Goal: Information Seeking & Learning: Learn about a topic

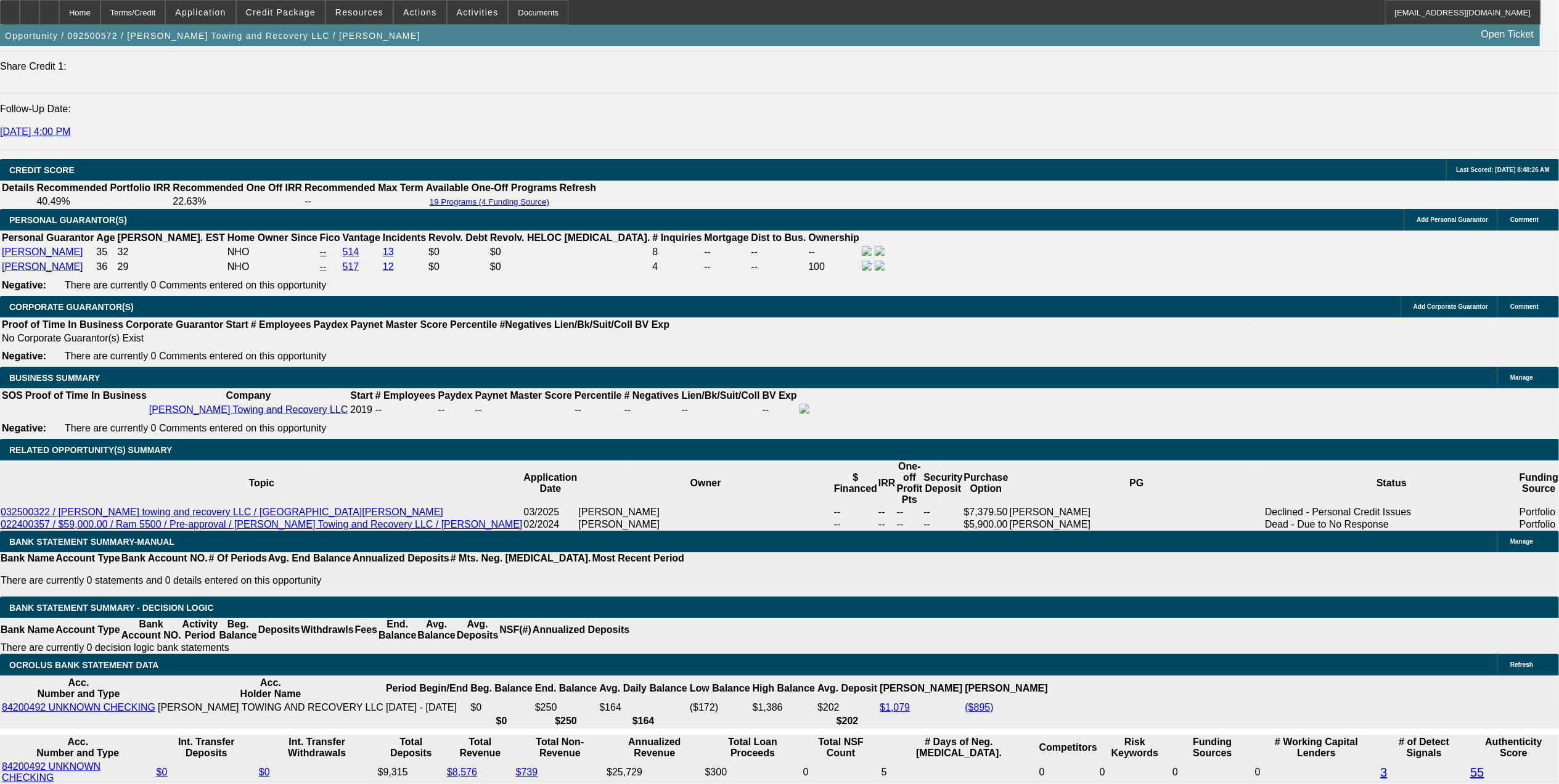
select select "0"
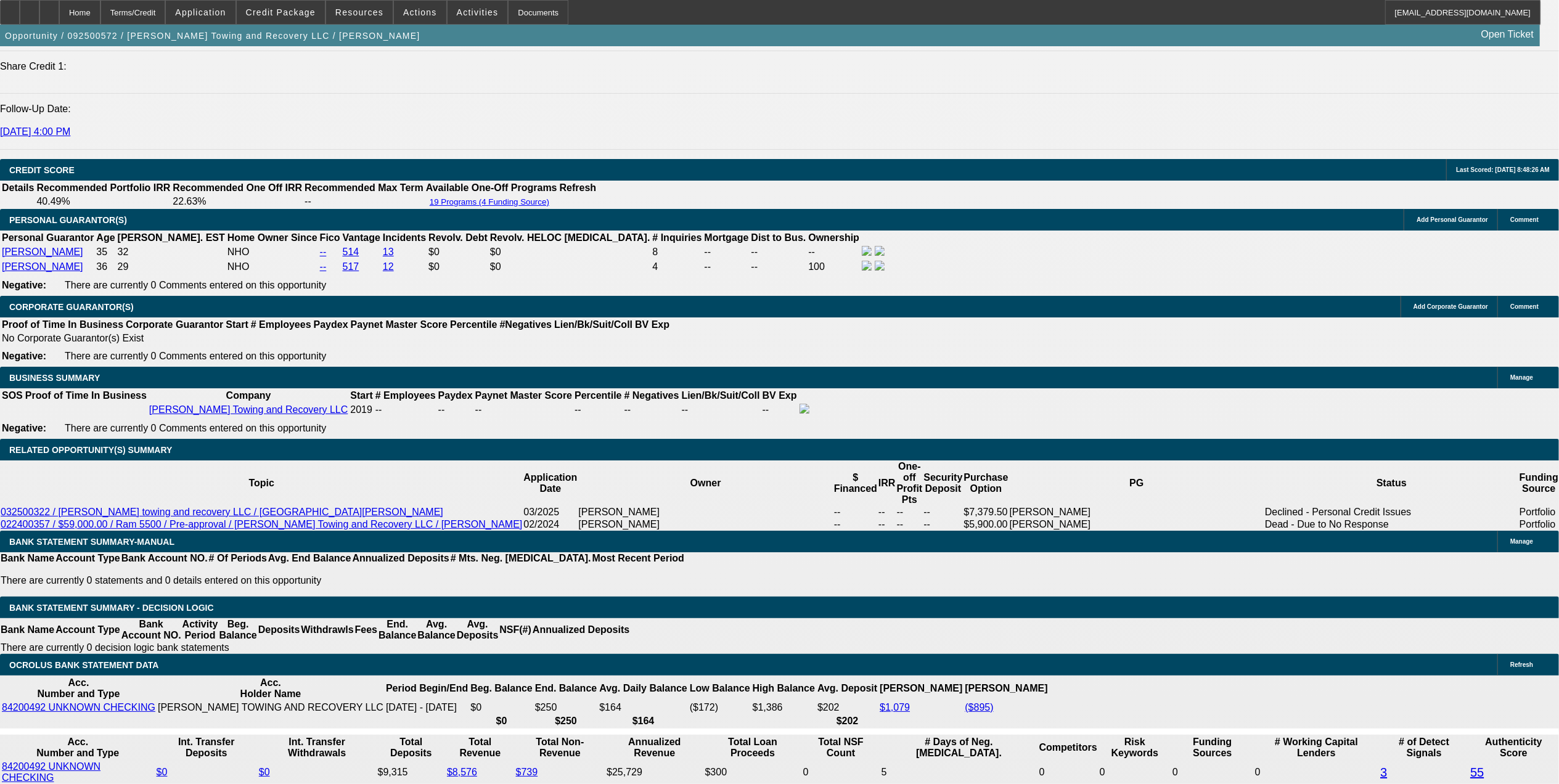
select select "0"
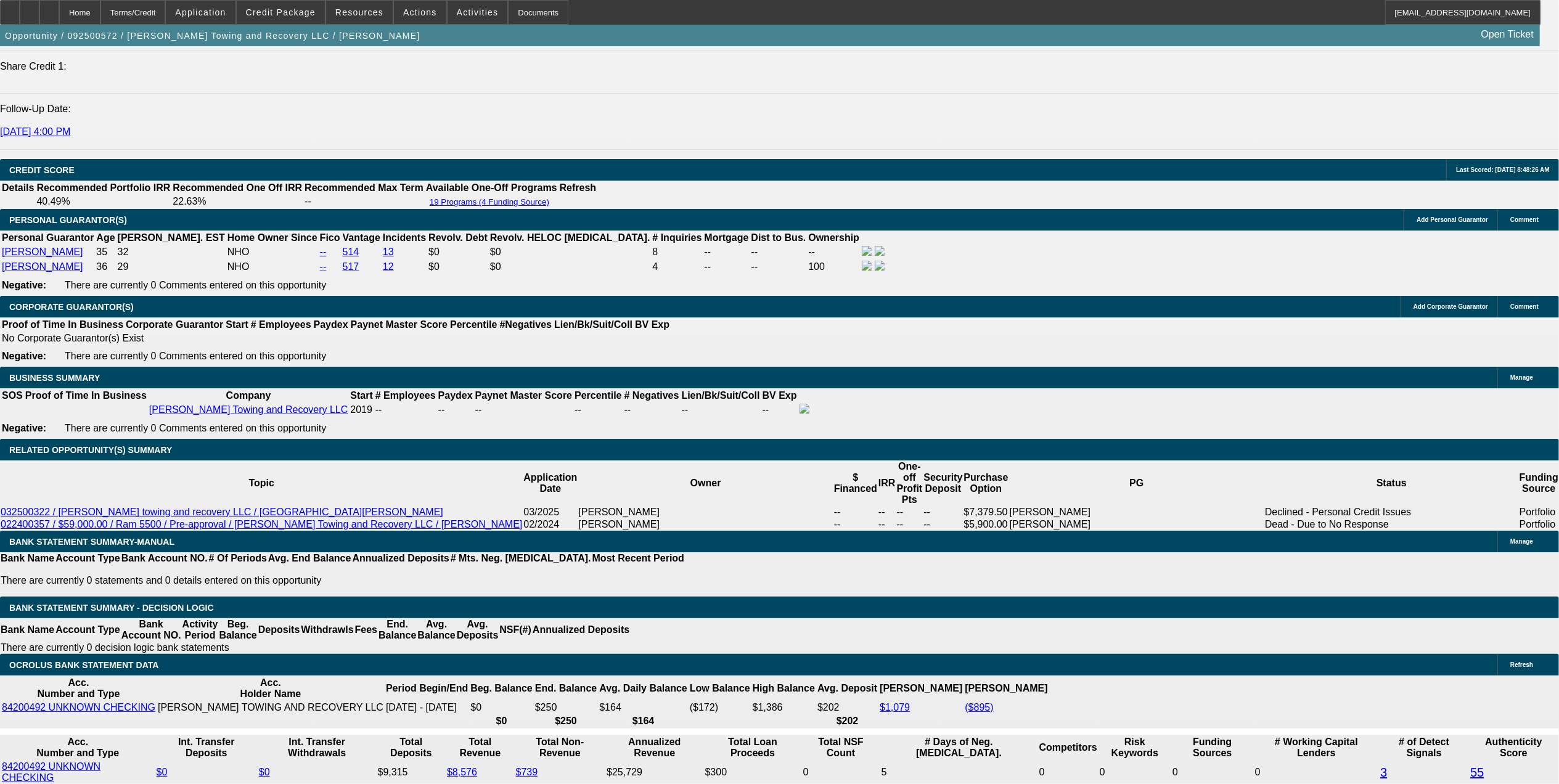
select select "0"
select select "1"
select select "2"
select select "1"
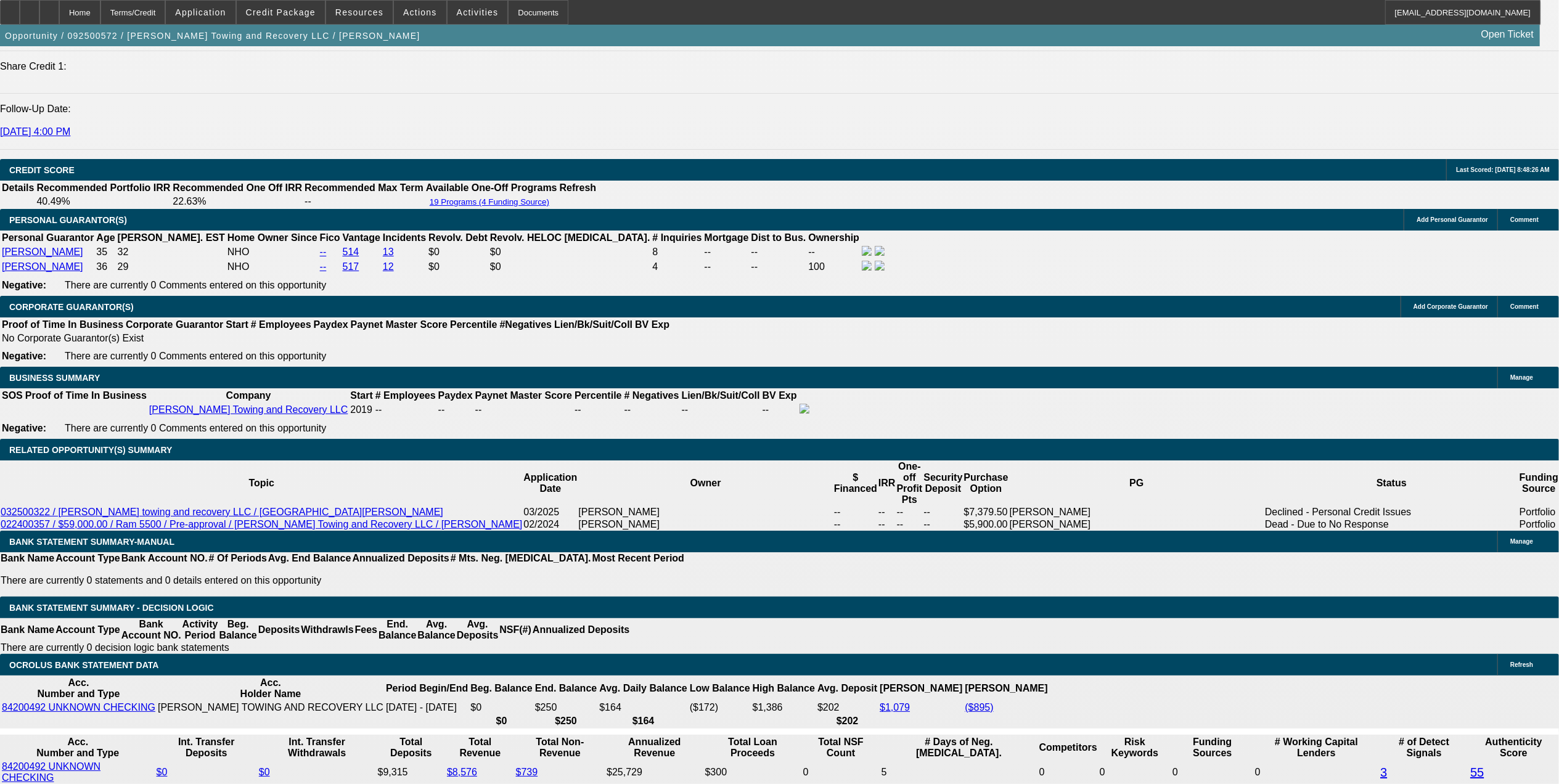
select select "1"
select select "2"
select select "1"
select select "2"
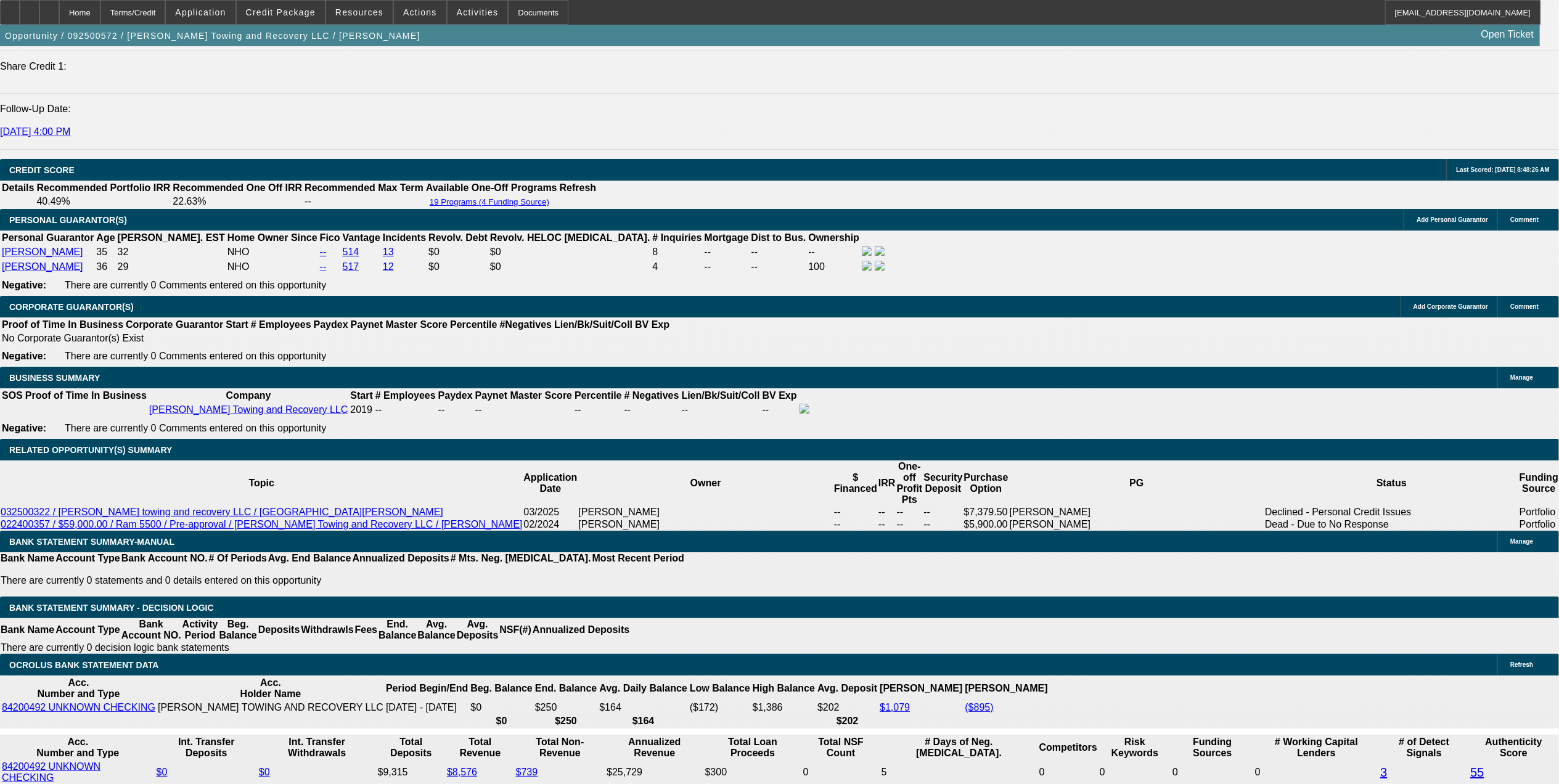
select select "1"
select select "2"
select select "21"
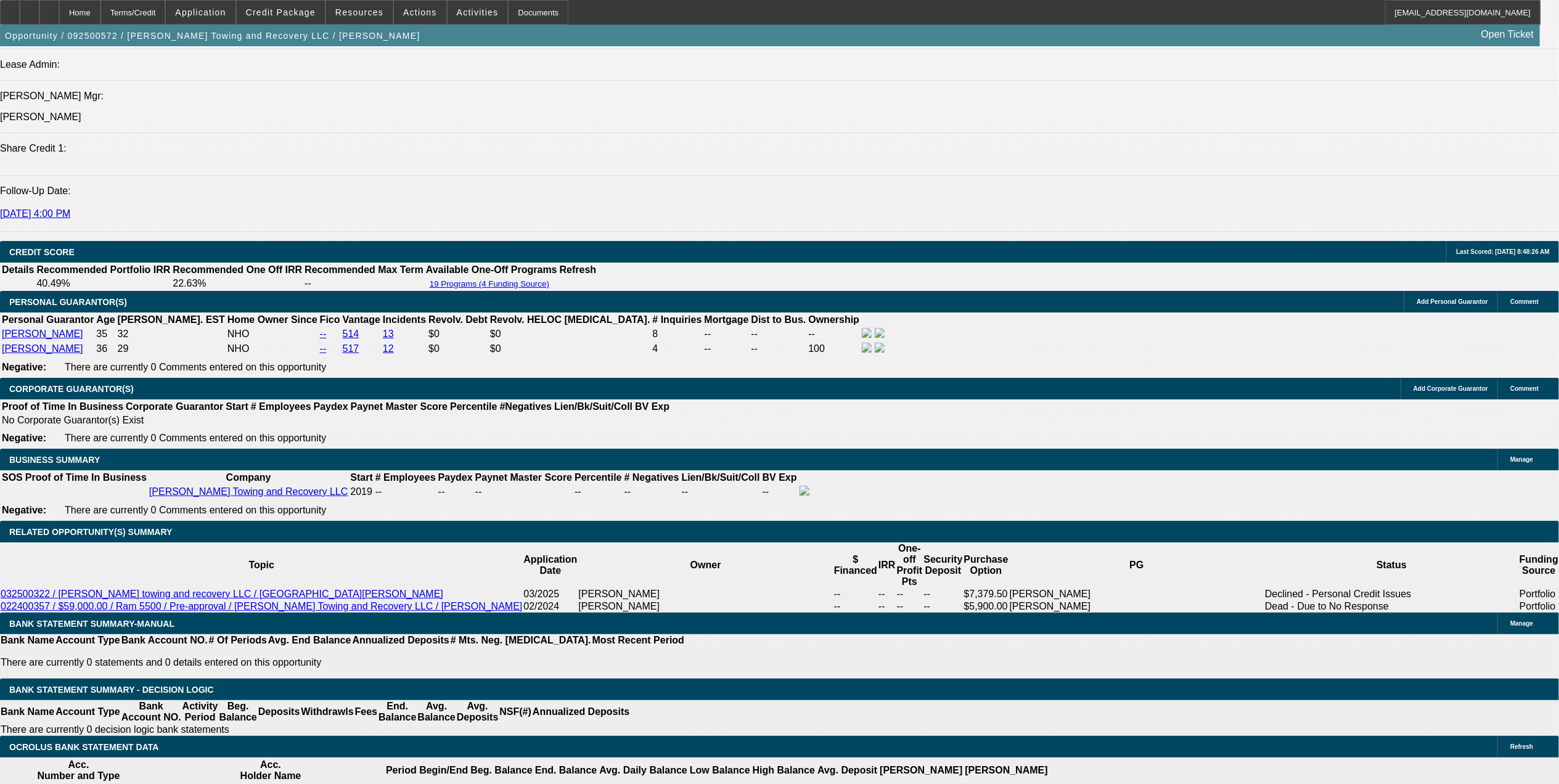
scroll to position [1575, 0]
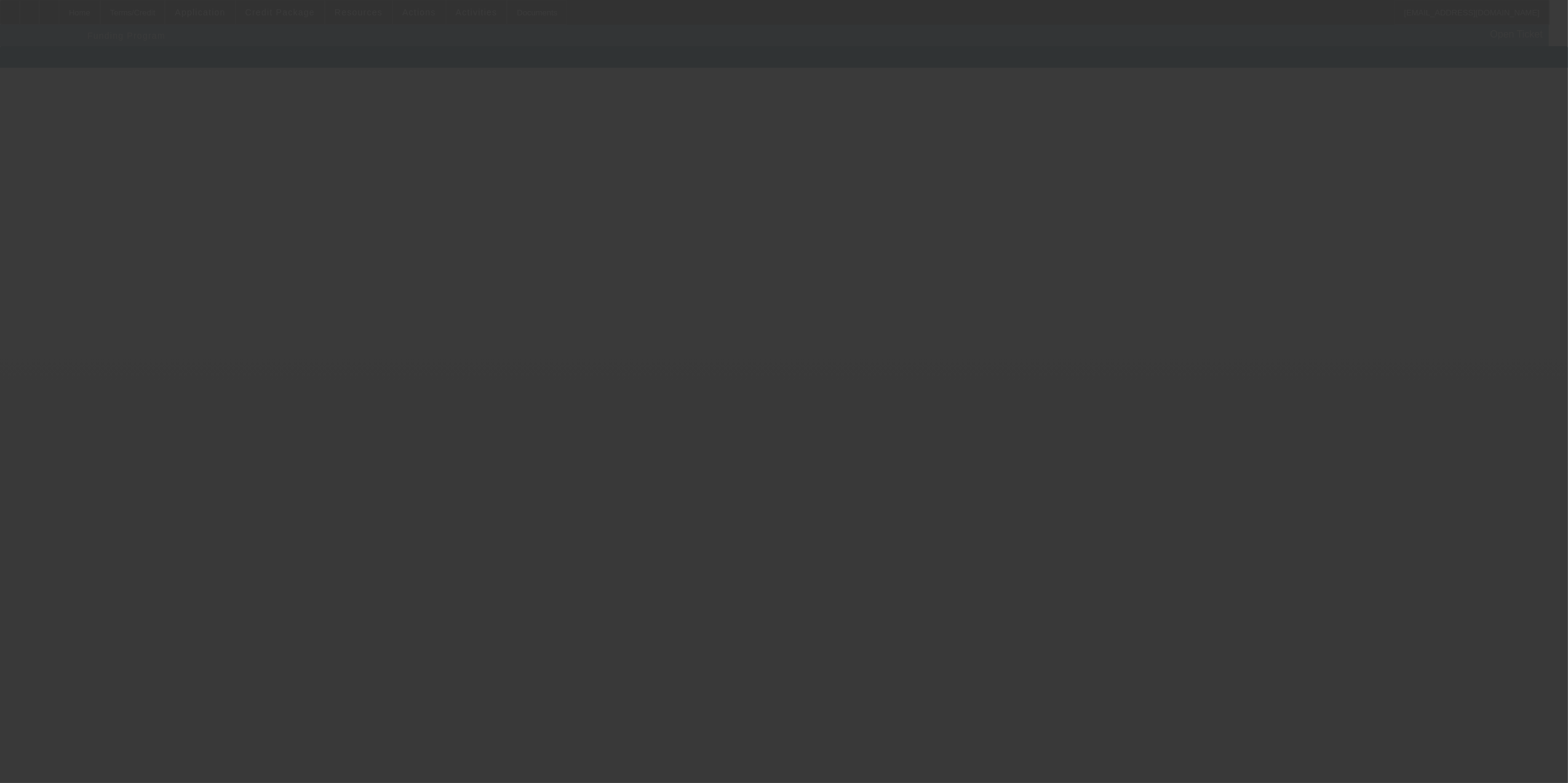
click at [289, 484] on div at bounding box center [784, 391] width 1568 height 783
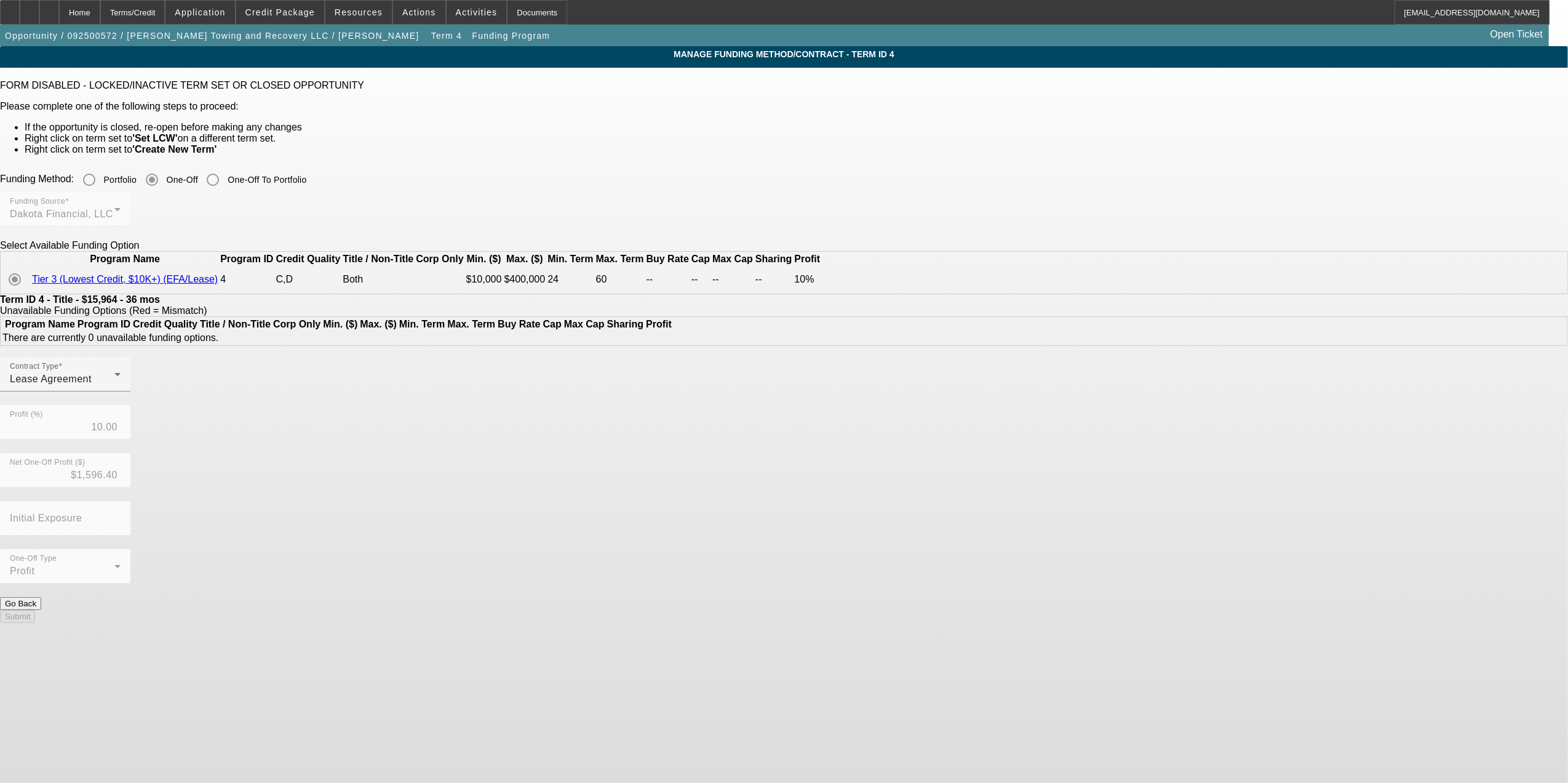
click at [42, 597] on button "Go Back" at bounding box center [21, 603] width 42 height 13
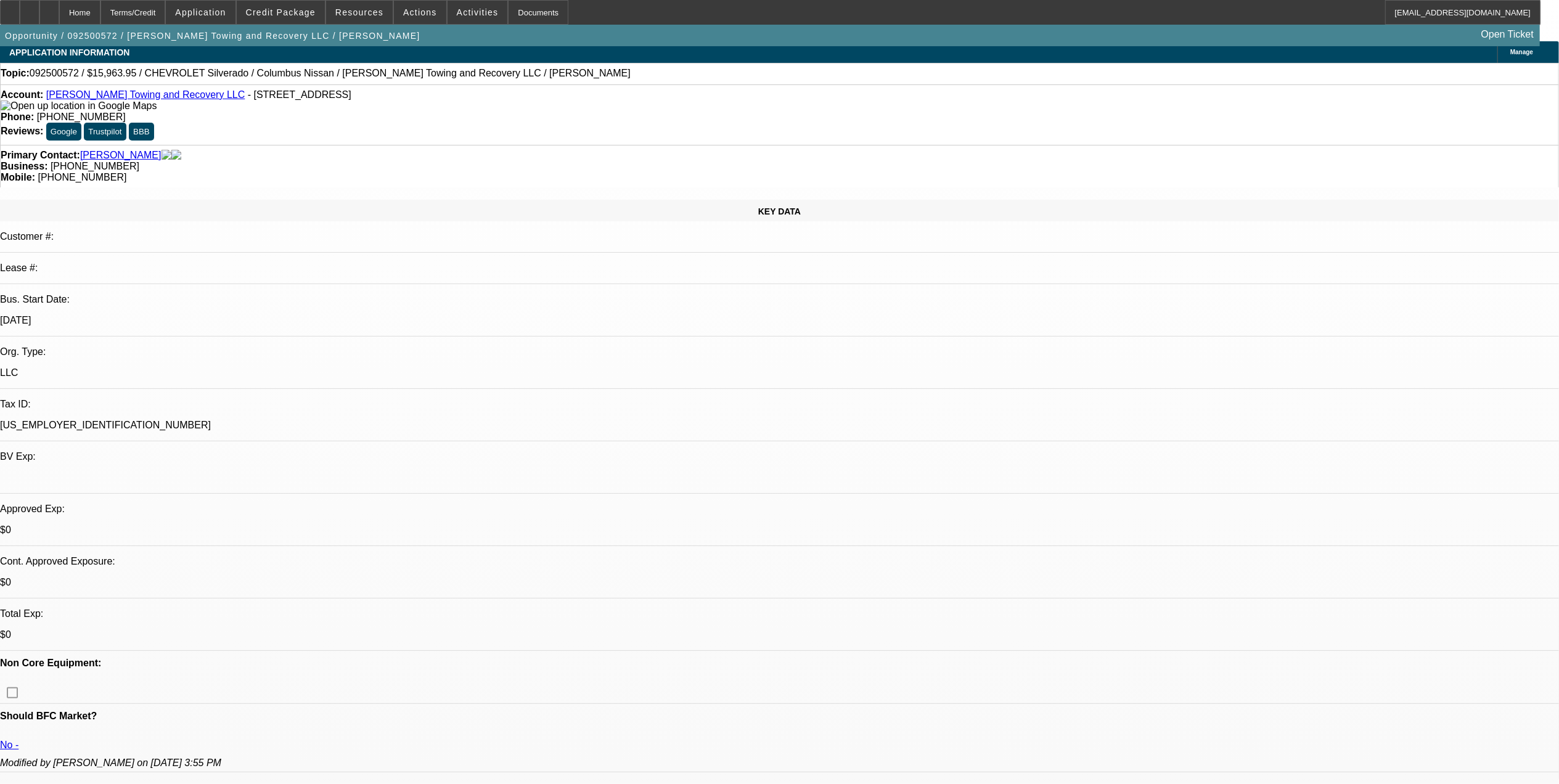
select select "0"
select select "2"
select select "0"
select select "1"
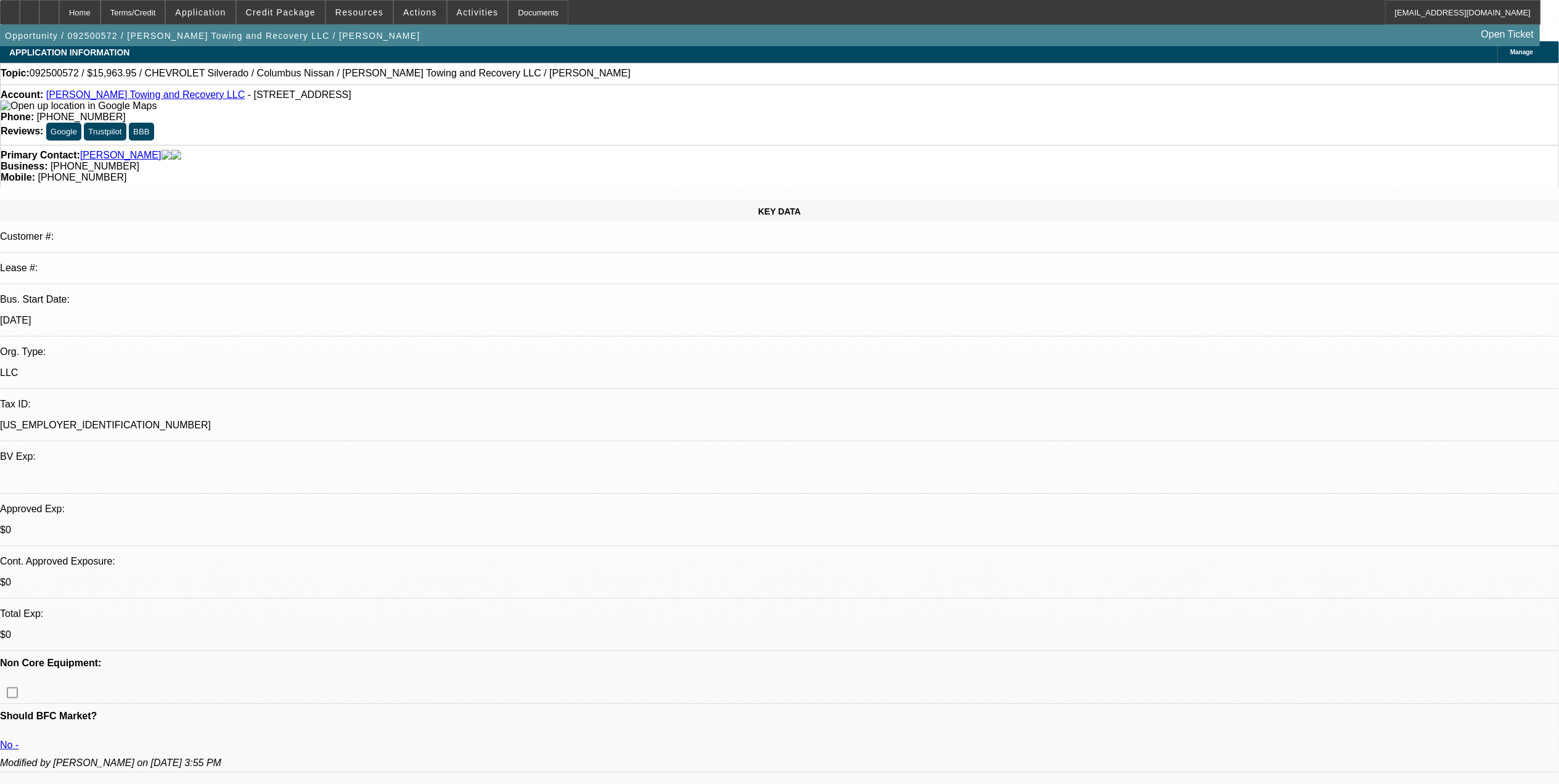
select select "0"
select select "2"
select select "0"
select select "1"
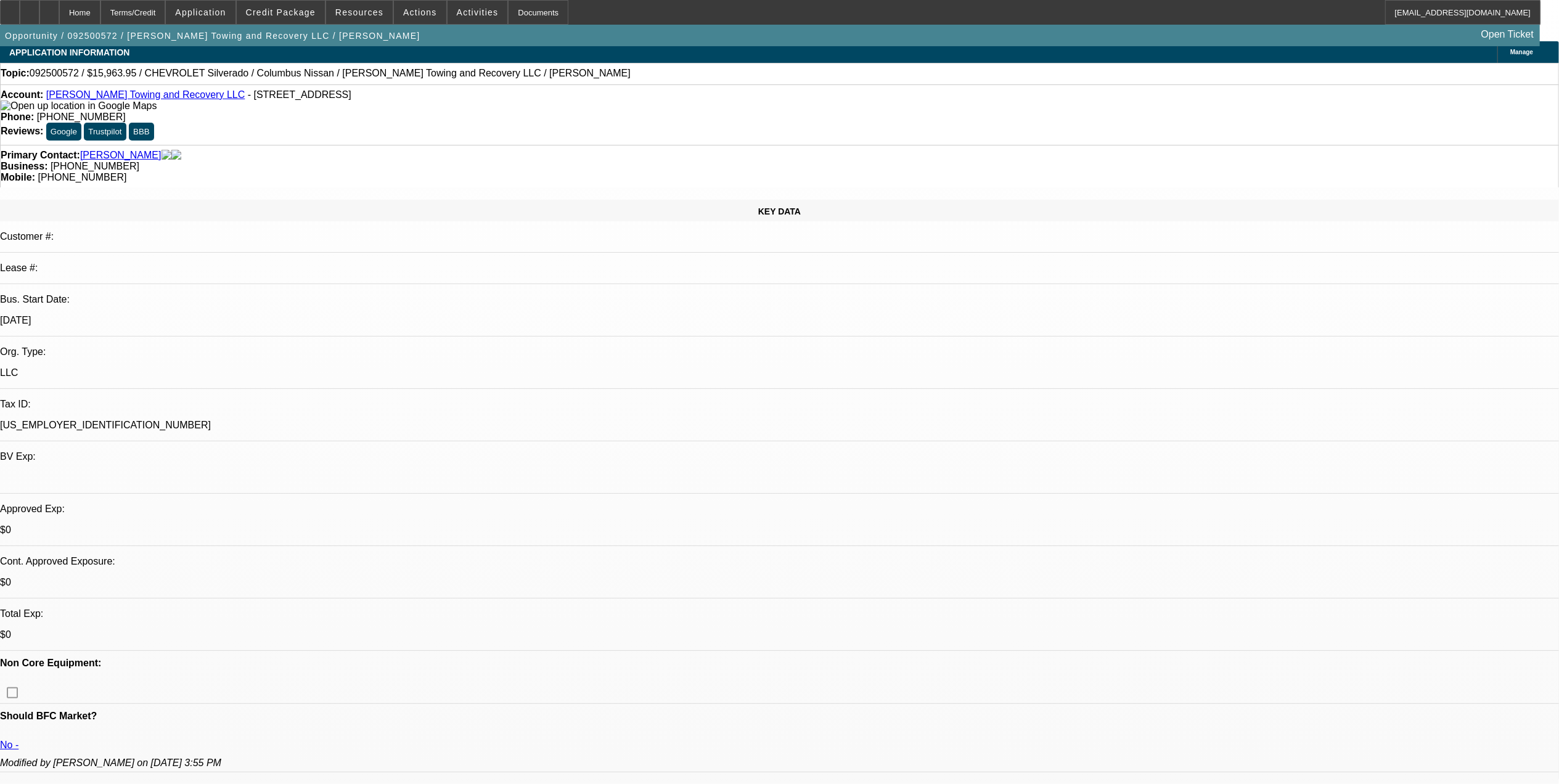
select select "0"
select select "2"
select select "0"
select select "1"
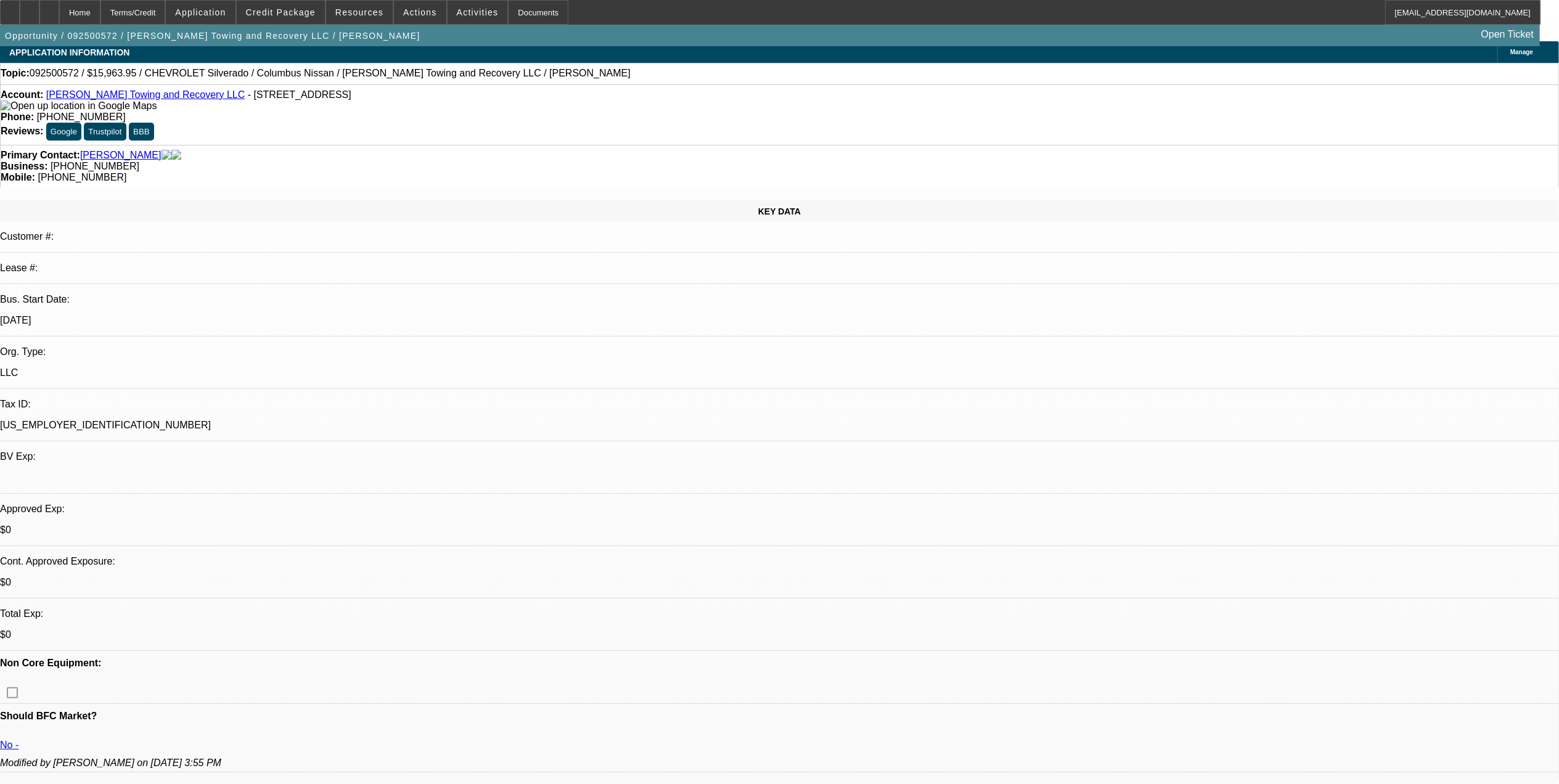
select select "0"
select select "2"
select select "0"
select select "21"
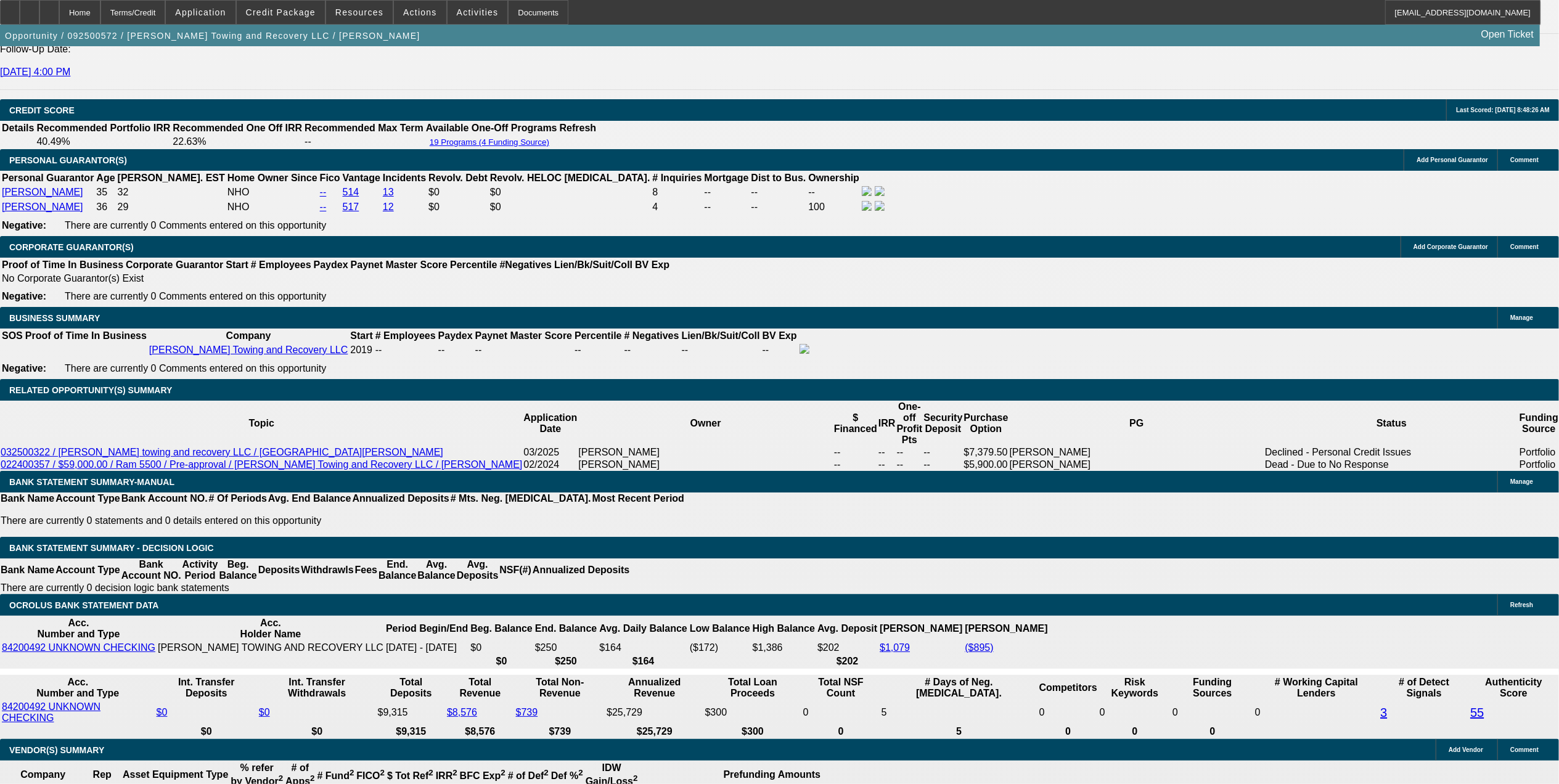
scroll to position [410, 0]
drag, startPoint x: 1289, startPoint y: 489, endPoint x: 1341, endPoint y: 481, distance: 52.6
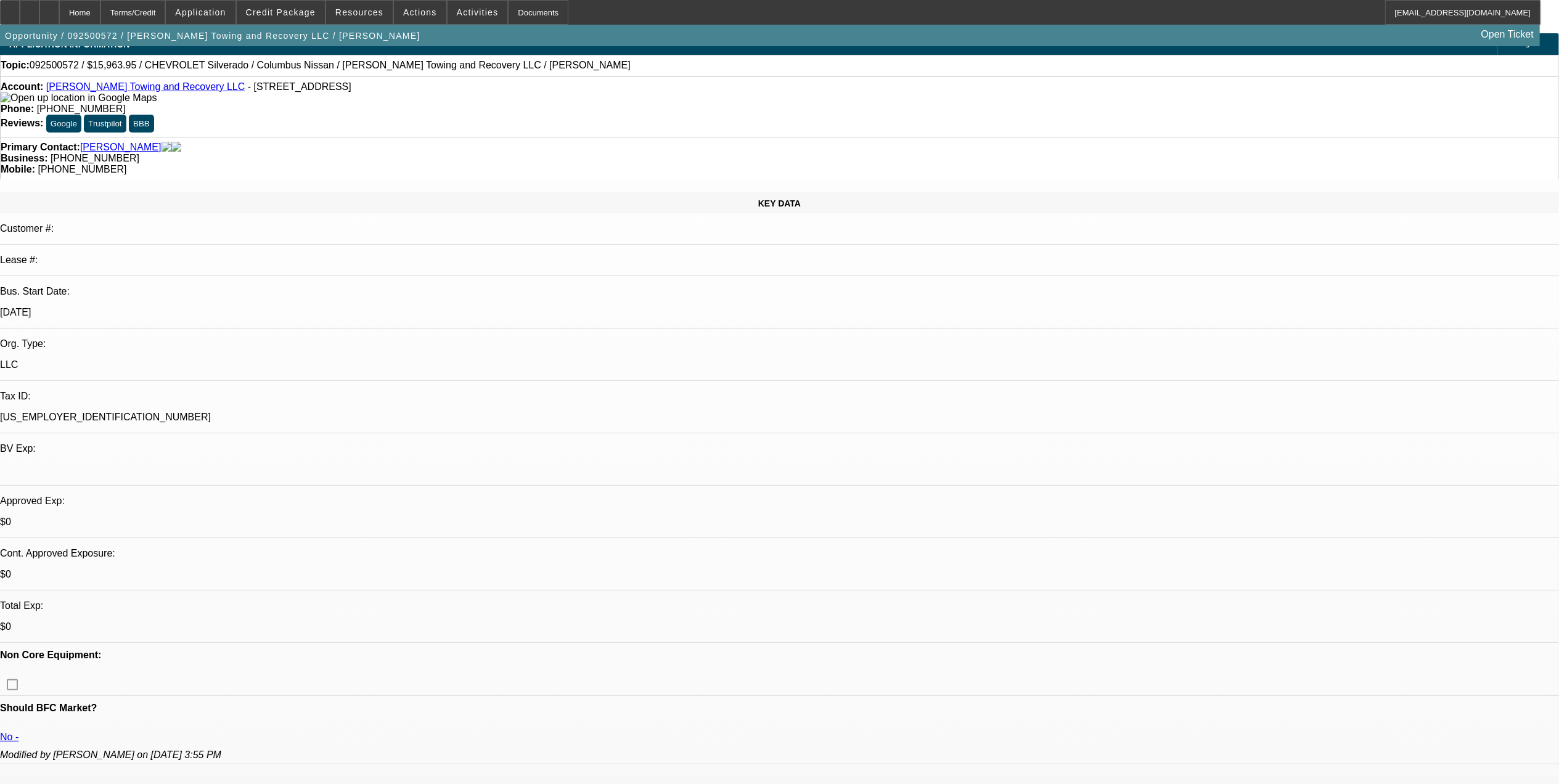
scroll to position [0, 0]
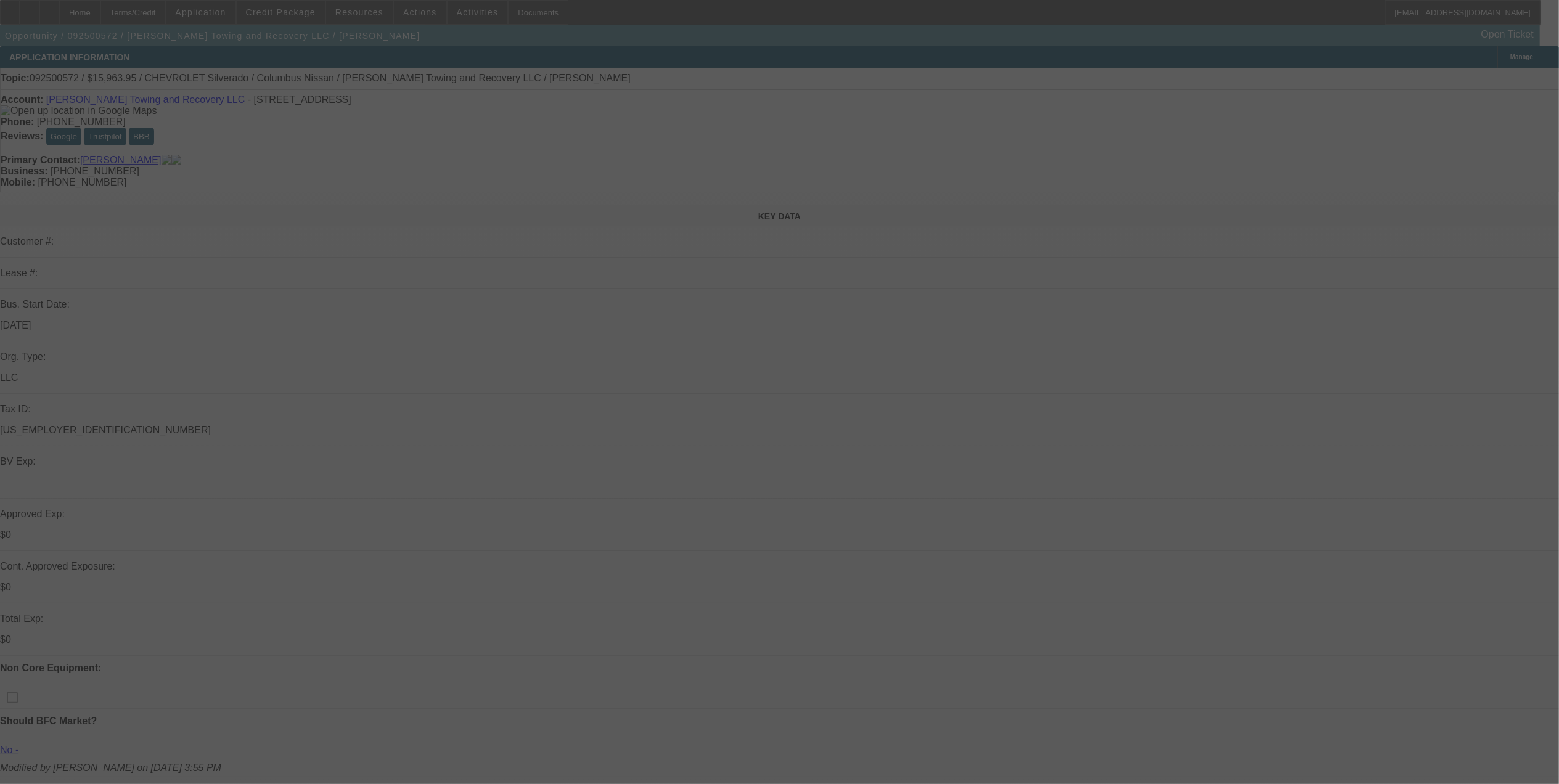
select select "0"
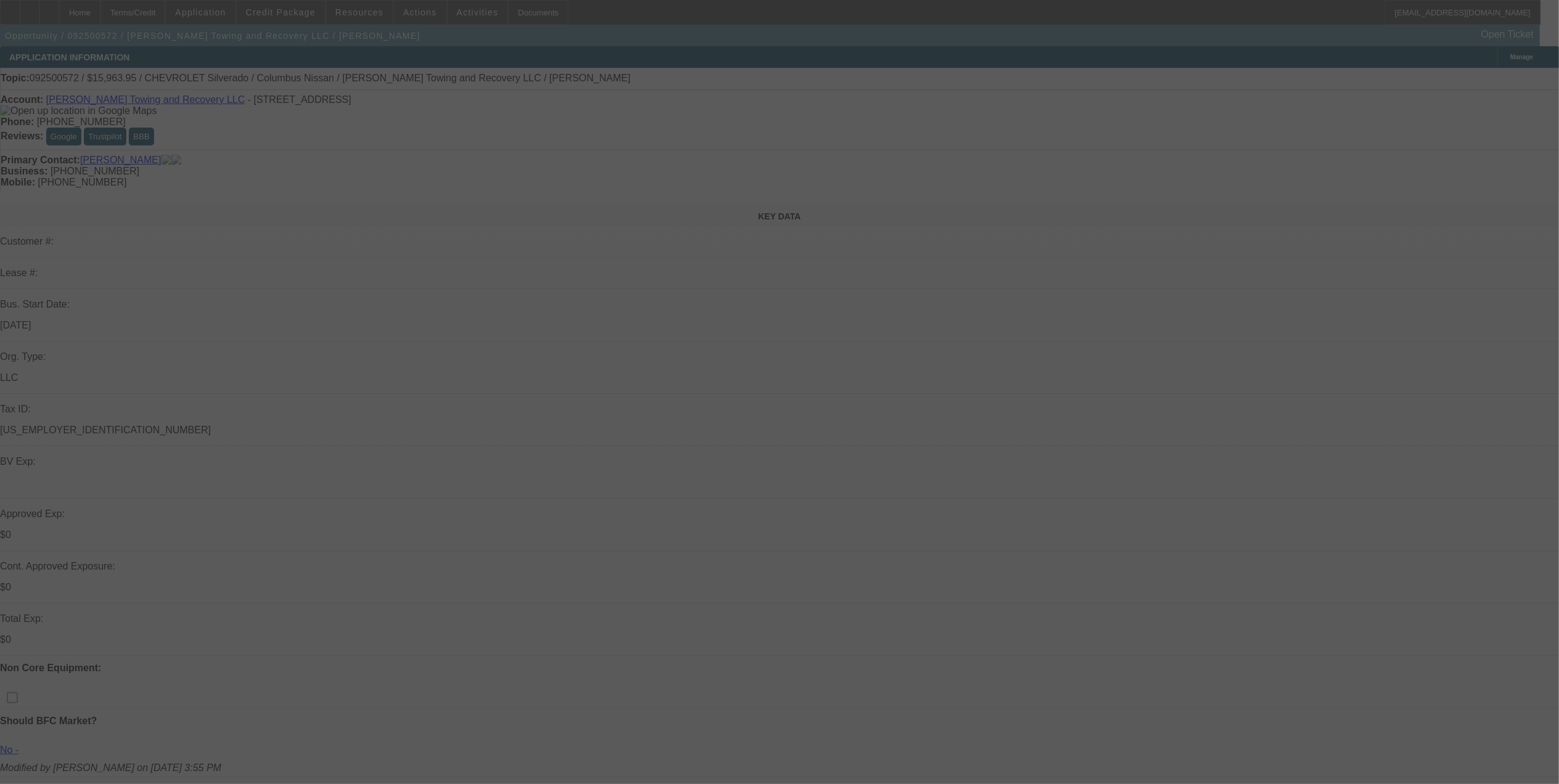
select select "0"
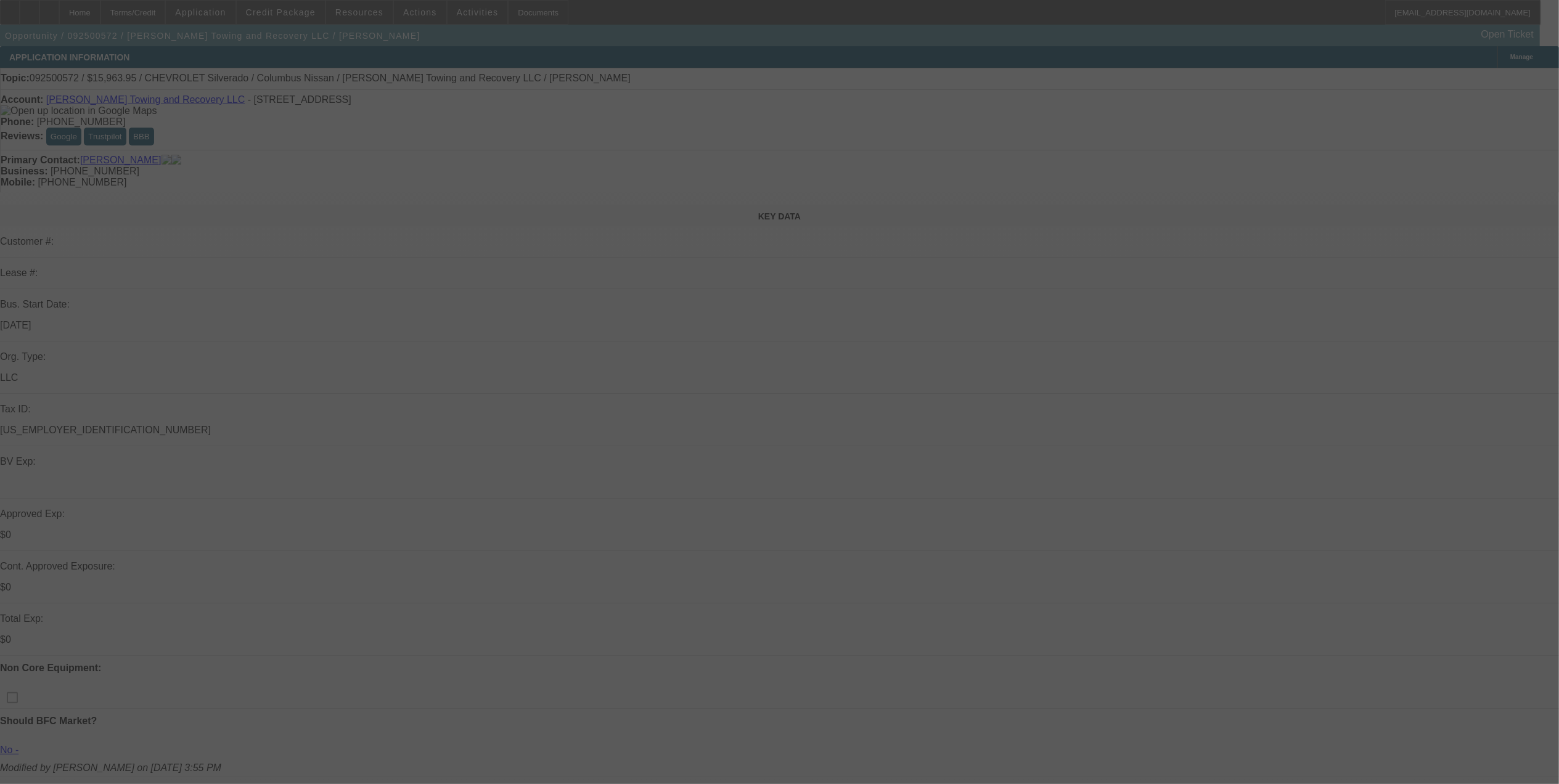
select select "0"
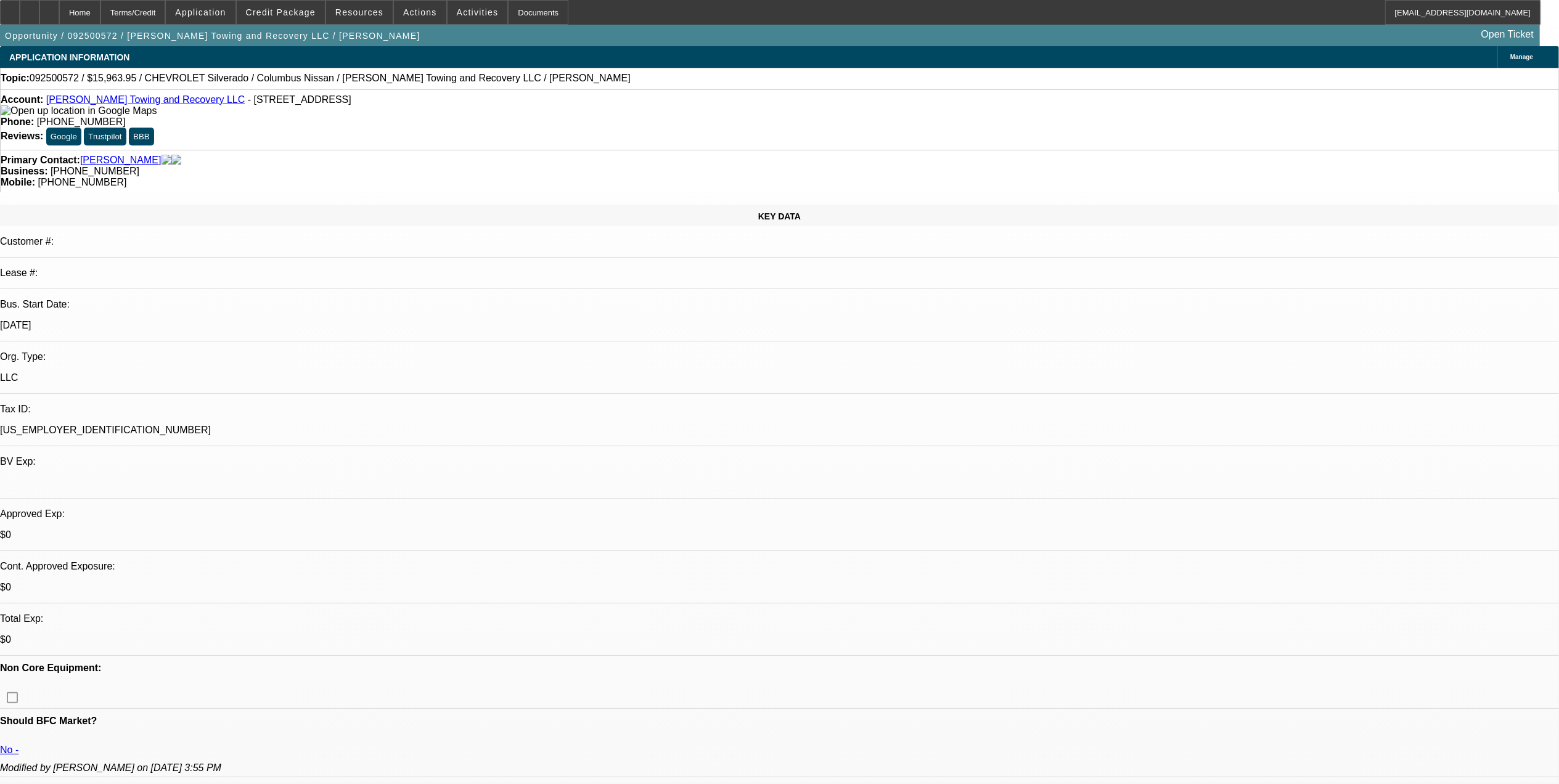
select select "1"
select select "2"
select select "1"
select select "2"
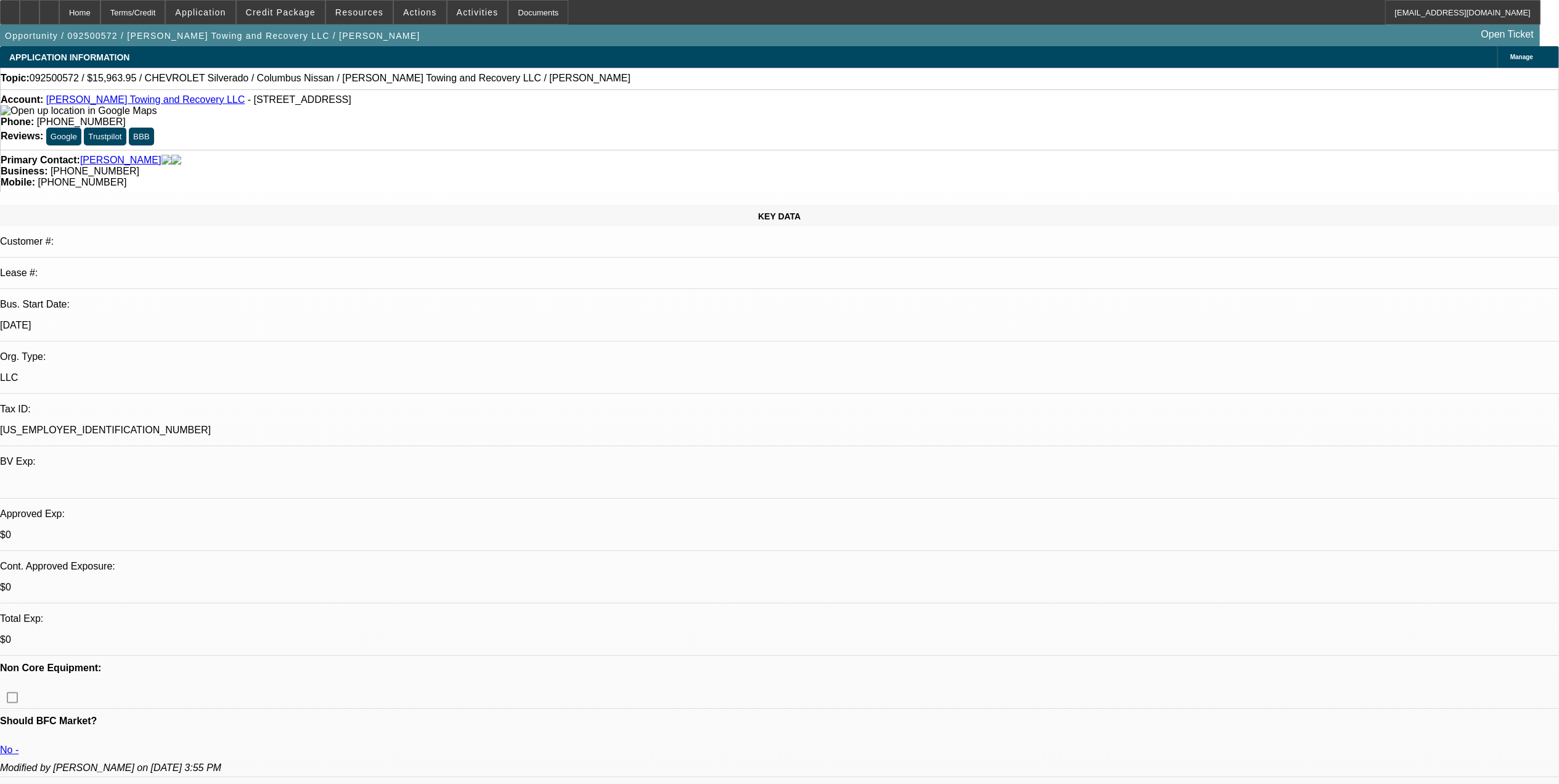
select select "1"
select select "2"
select select "1"
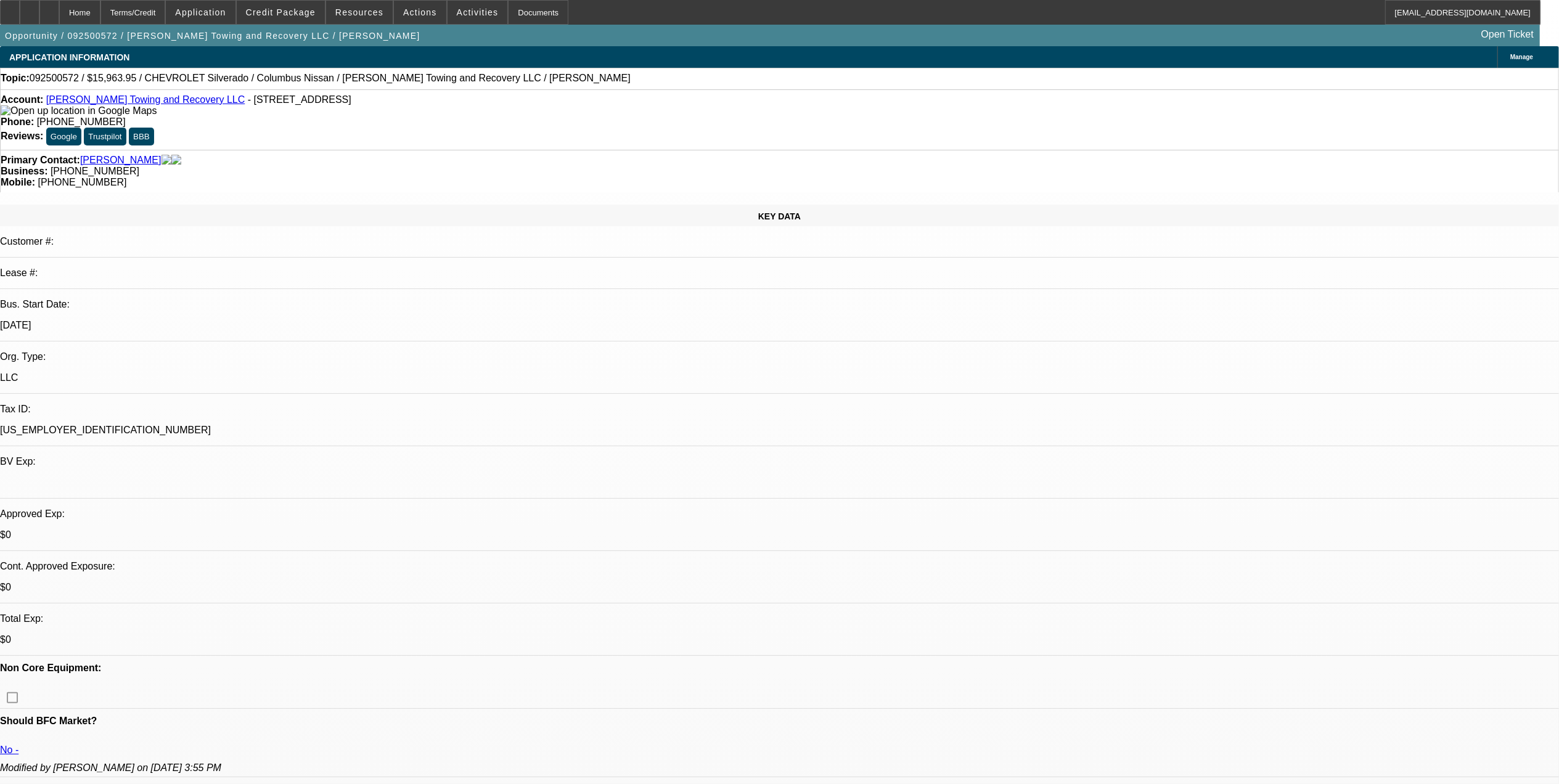
select select "2"
select select "21"
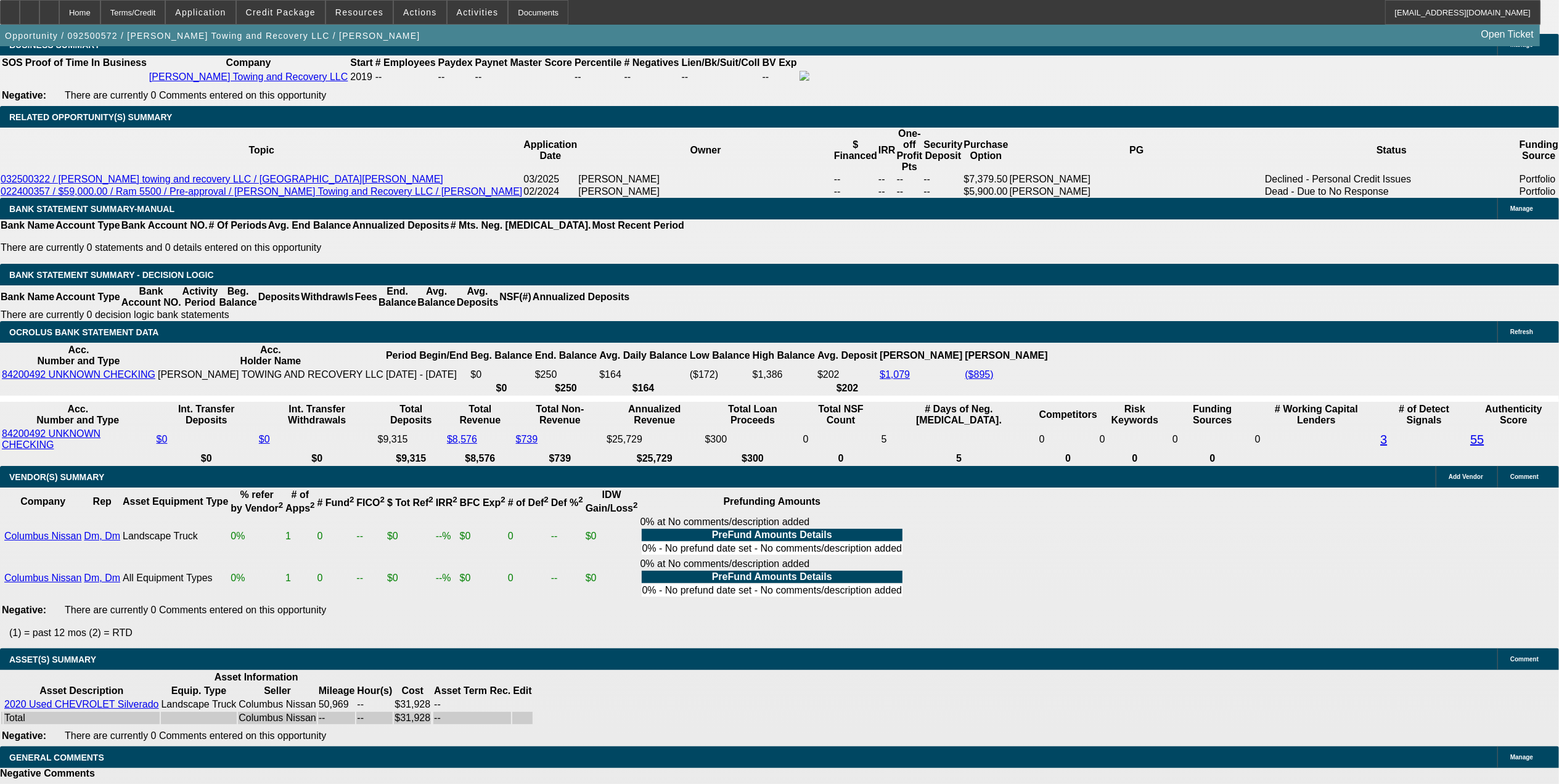
scroll to position [1987, 0]
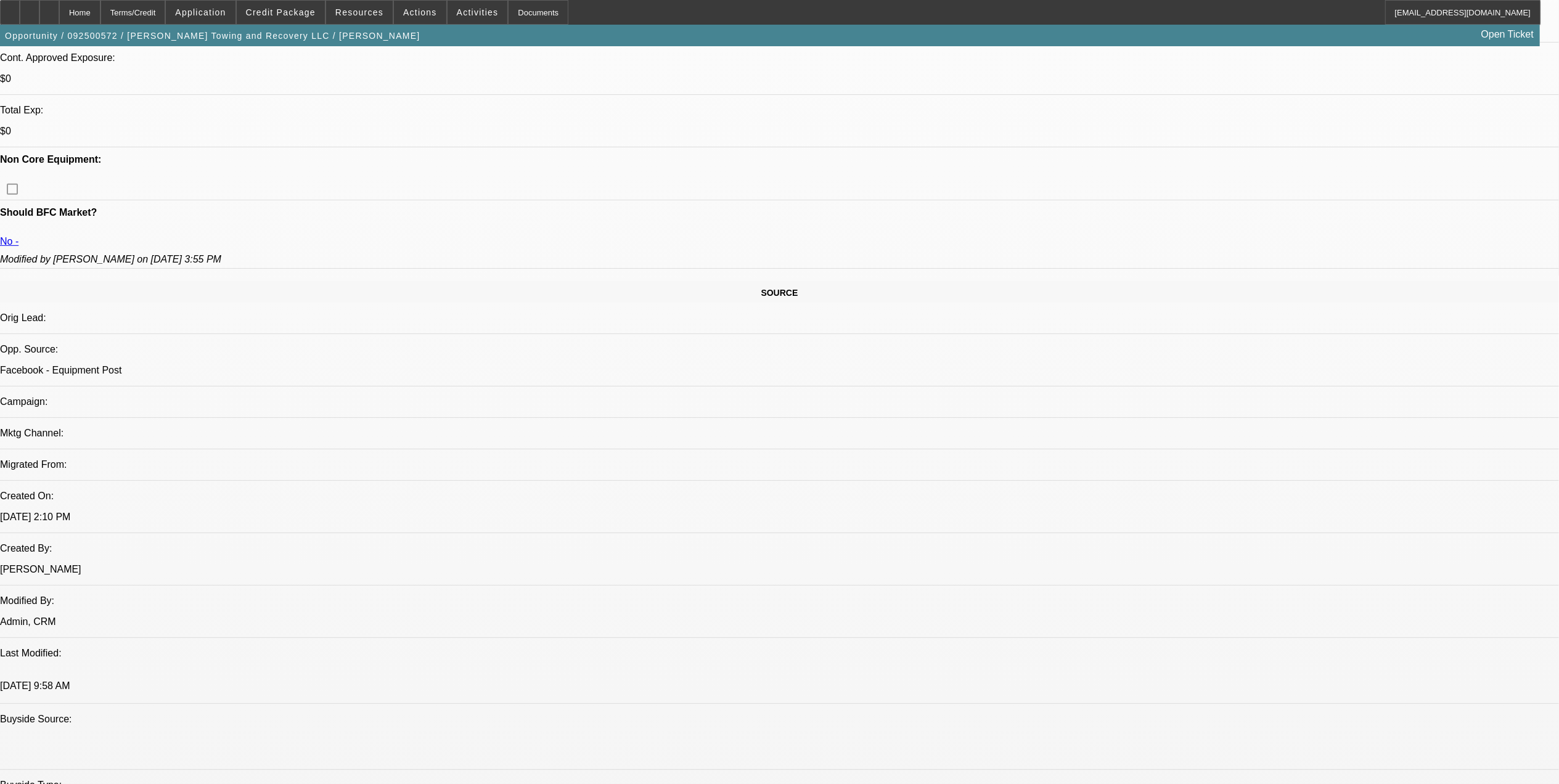
scroll to position [0, 0]
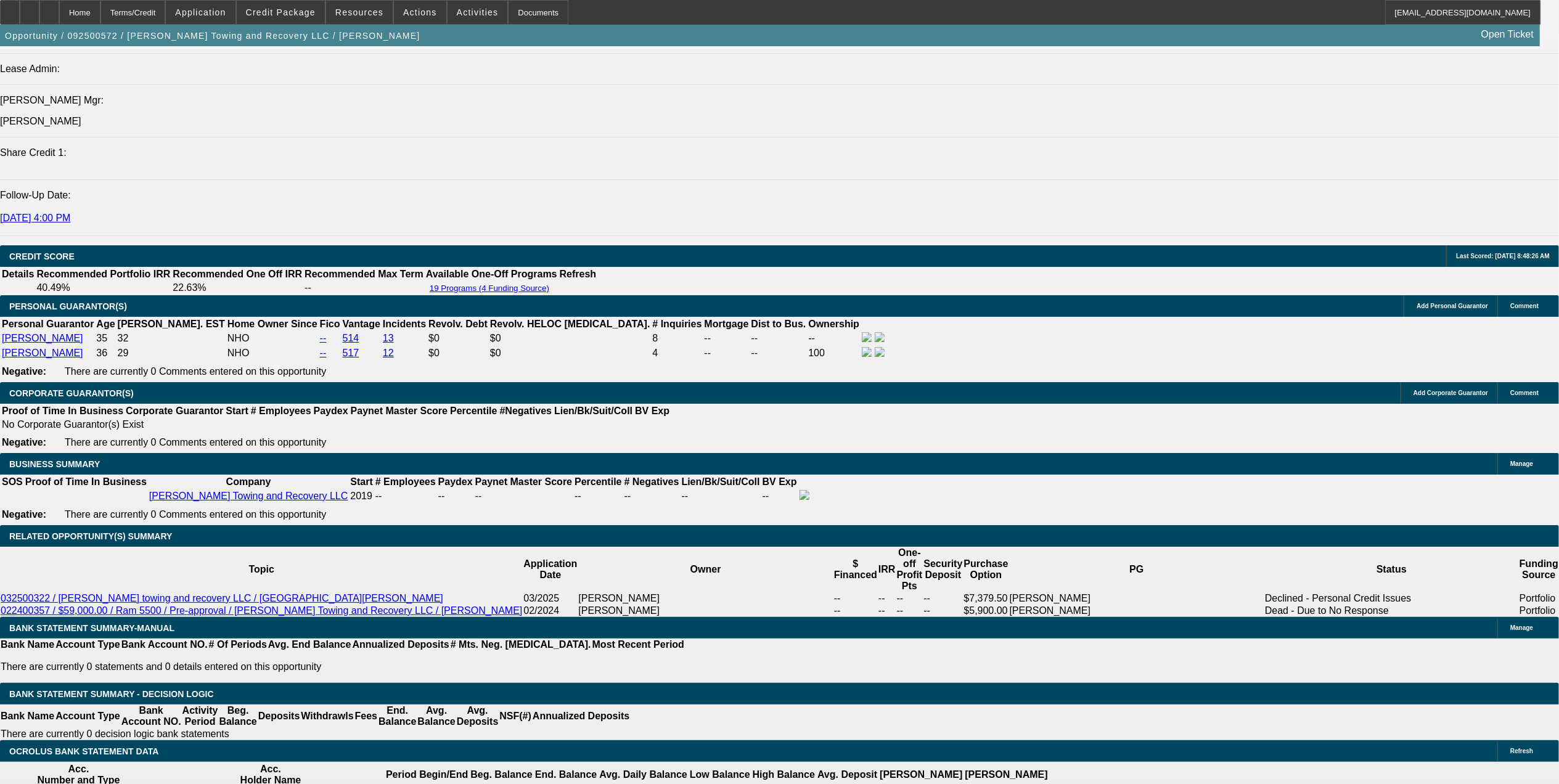
scroll to position [1643, 0]
